Goal: Task Accomplishment & Management: Manage account settings

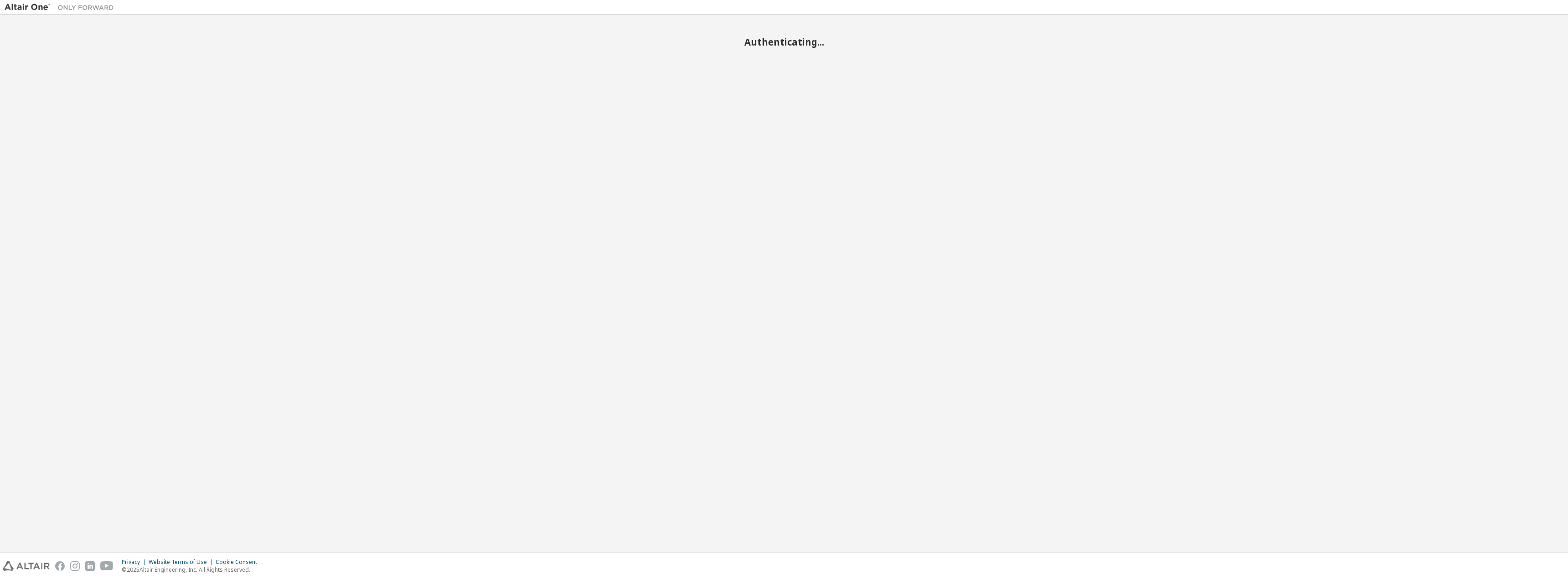
click at [785, 322] on div "Authenticating..." at bounding box center [783, 283] width 1559 height 529
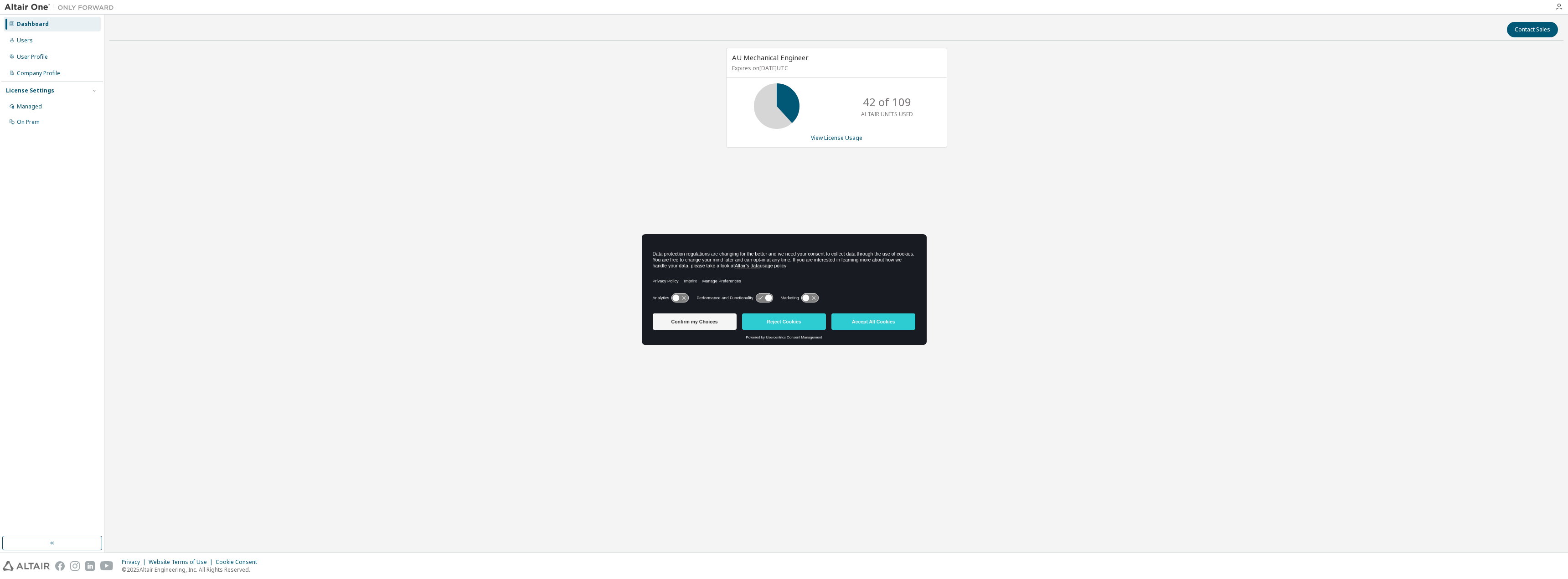
click at [785, 322] on button "Reject Cookies" at bounding box center [784, 321] width 84 height 16
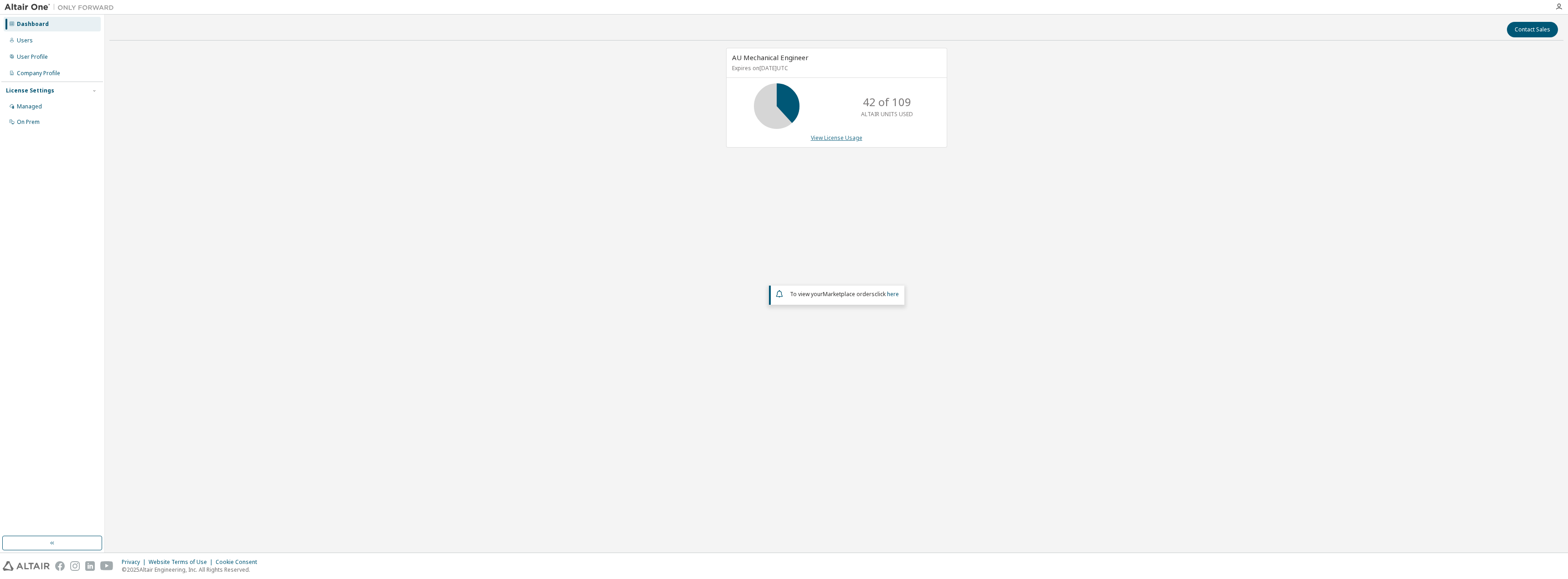
click at [830, 135] on link "View License Usage" at bounding box center [836, 137] width 52 height 8
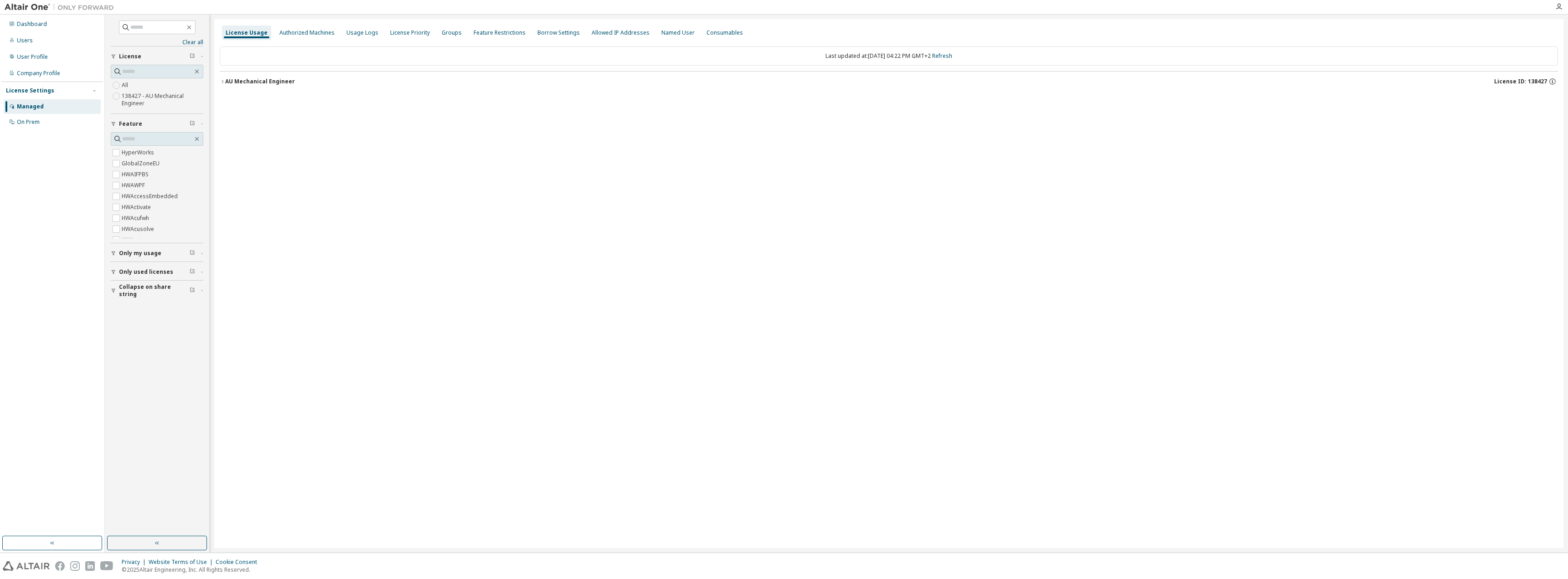
click at [222, 81] on icon "button" at bounding box center [222, 81] width 5 height 5
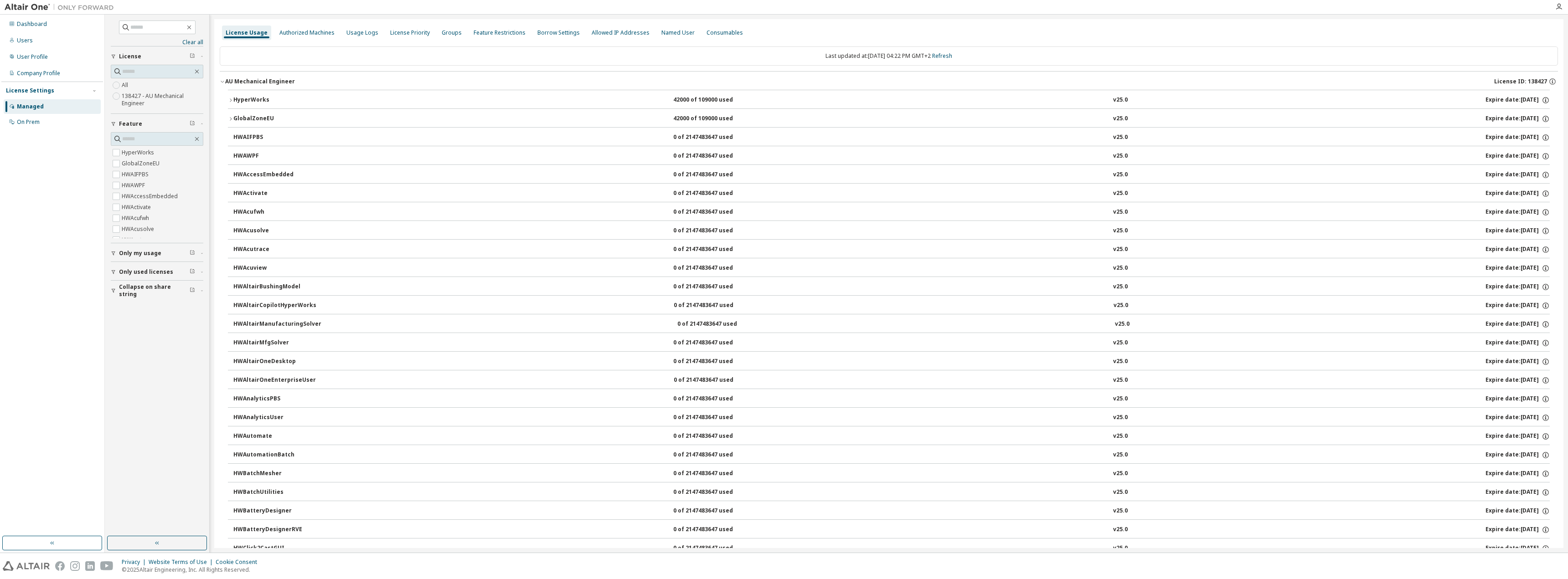
click at [231, 101] on icon "button" at bounding box center [230, 100] width 2 height 3
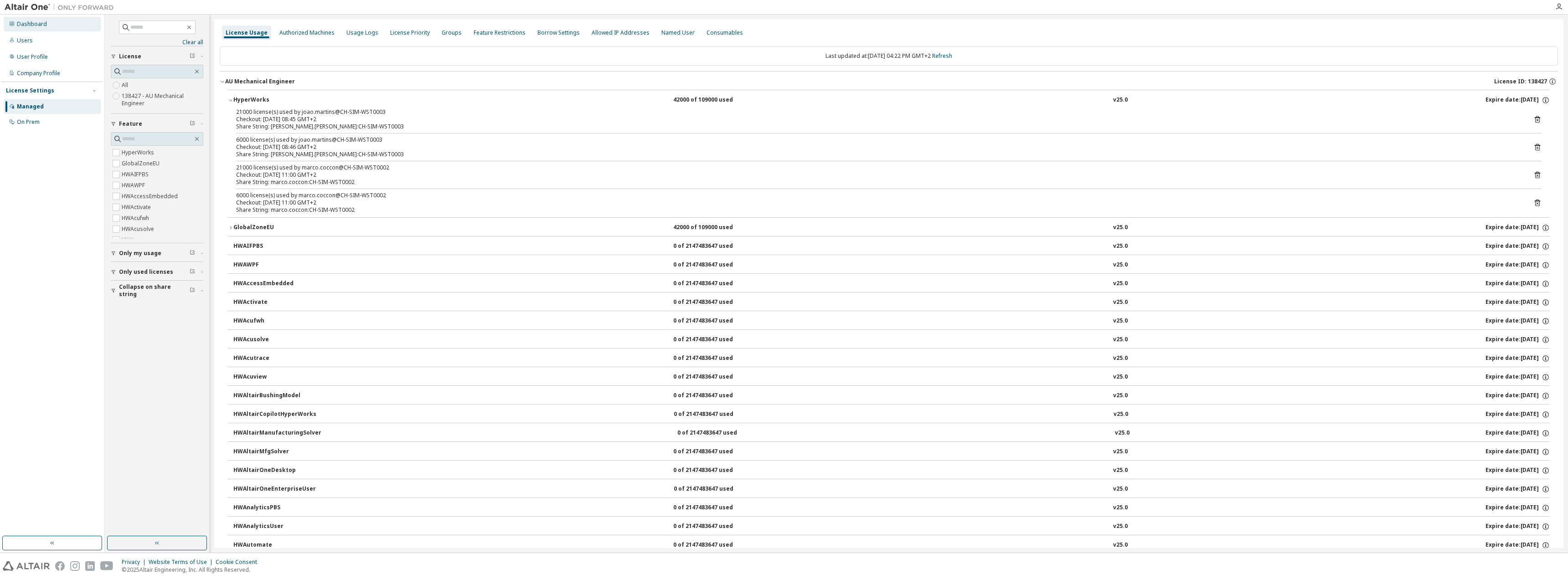
click at [40, 28] on div "Dashboard" at bounding box center [52, 24] width 97 height 15
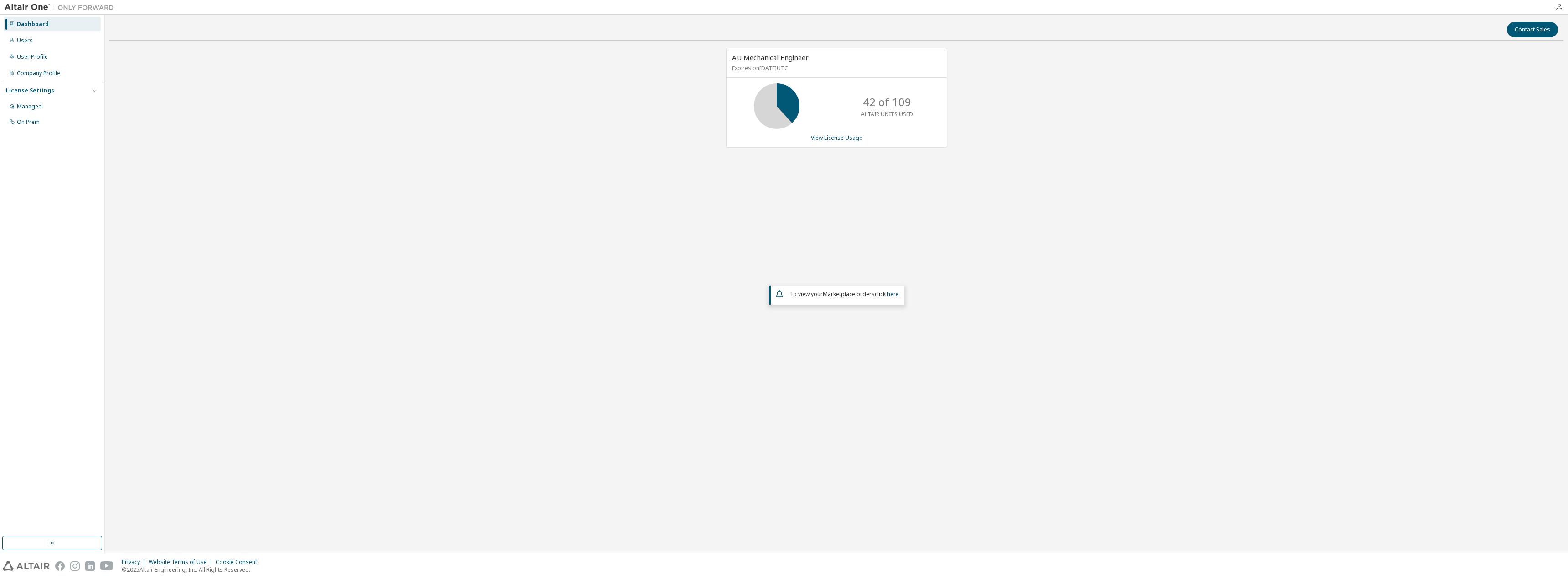
click at [139, 61] on div "AU Mechanical Engineer Expires on [DATE] UTC 42 of 109 ALTAIR UNITS USED View L…" at bounding box center [836, 236] width 1454 height 376
